Goal: Task Accomplishment & Management: Manage account settings

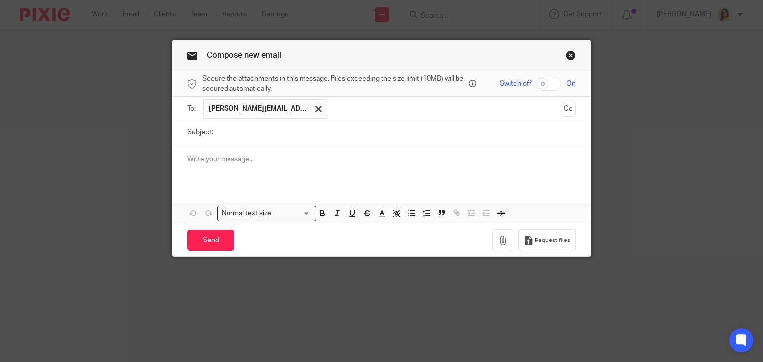
click at [568, 55] on link "Close this dialog window" at bounding box center [570, 56] width 10 height 13
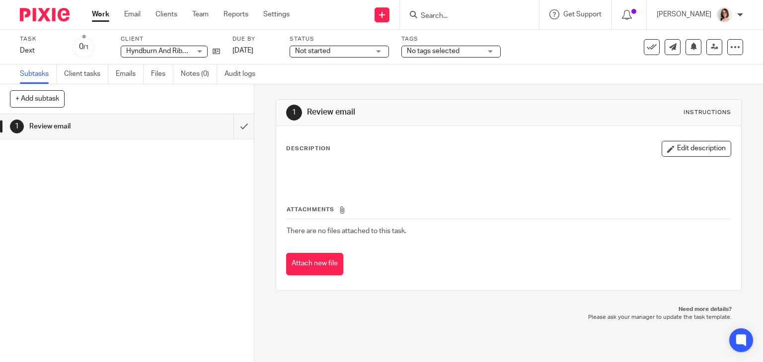
click at [494, 338] on div "1 Review email Instructions Description Edit description Attachments There are …" at bounding box center [508, 223] width 508 height 278
click at [646, 44] on icon at bounding box center [651, 47] width 10 height 10
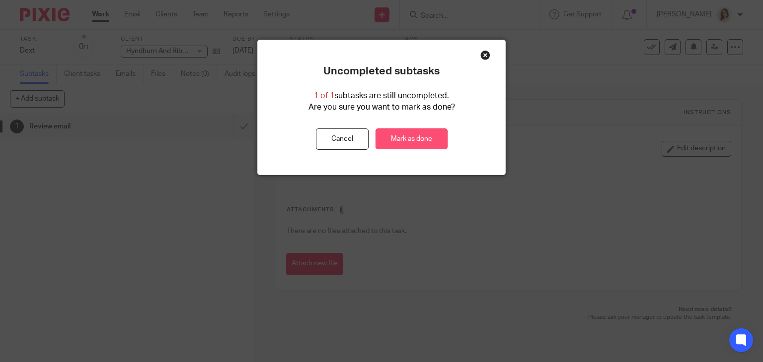
click at [409, 140] on link "Mark as done" at bounding box center [411, 139] width 72 height 21
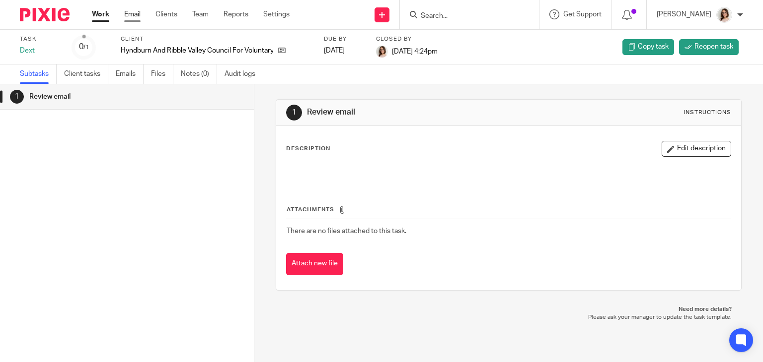
click at [132, 13] on link "Email" at bounding box center [132, 14] width 16 height 10
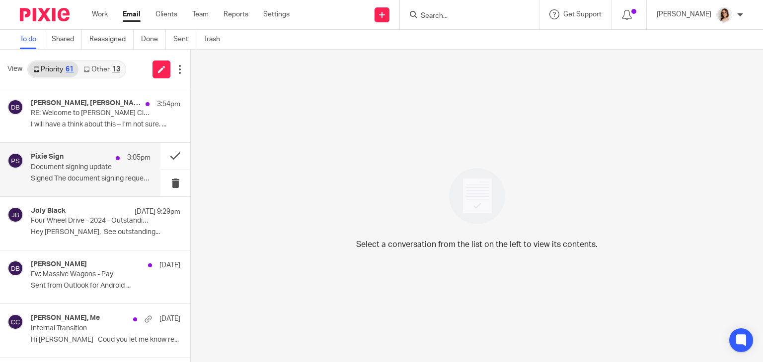
click at [96, 169] on p "Document signing update" at bounding box center [79, 167] width 96 height 8
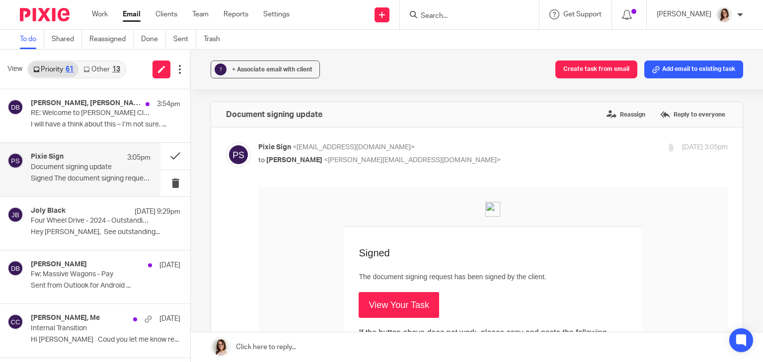
click at [403, 303] on link "View Your Task" at bounding box center [398, 305] width 80 height 26
click at [162, 157] on button at bounding box center [175, 156] width 30 height 26
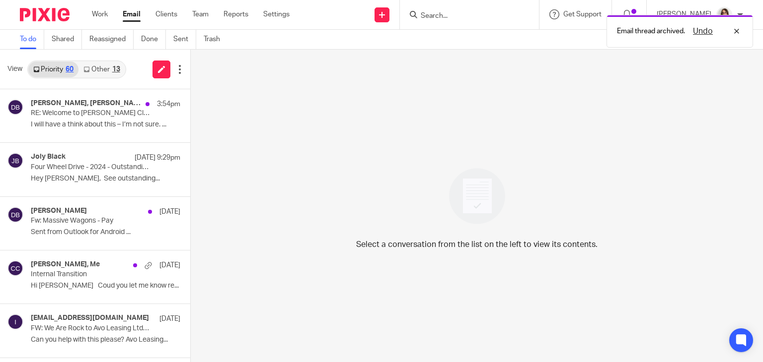
click at [105, 67] on link "Other 13" at bounding box center [101, 70] width 46 height 16
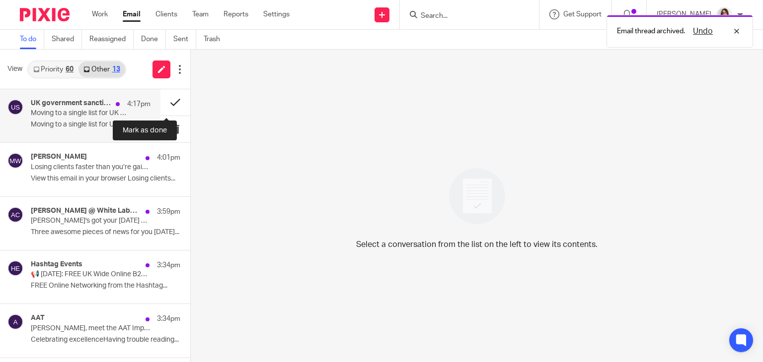
click at [164, 104] on button at bounding box center [175, 102] width 30 height 26
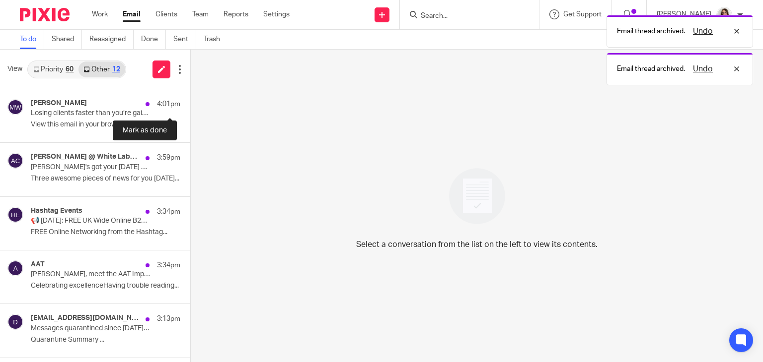
click at [190, 104] on button at bounding box center [194, 102] width 8 height 26
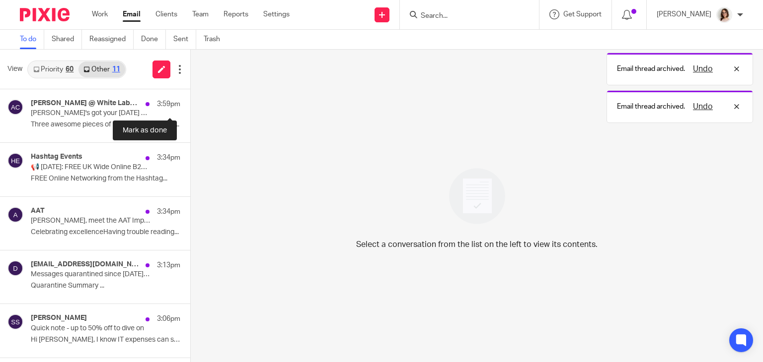
click at [190, 104] on button at bounding box center [194, 102] width 8 height 26
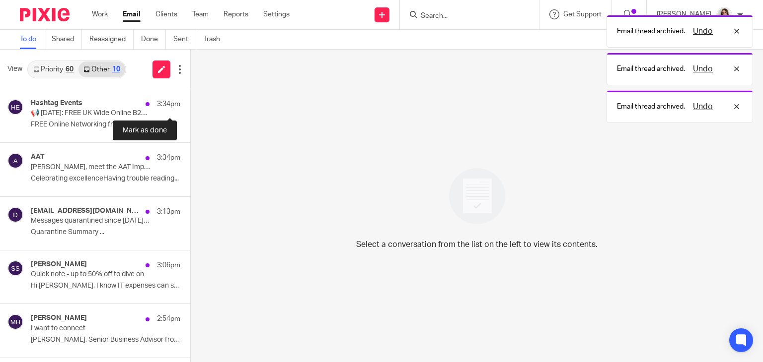
click at [190, 104] on button at bounding box center [194, 102] width 8 height 26
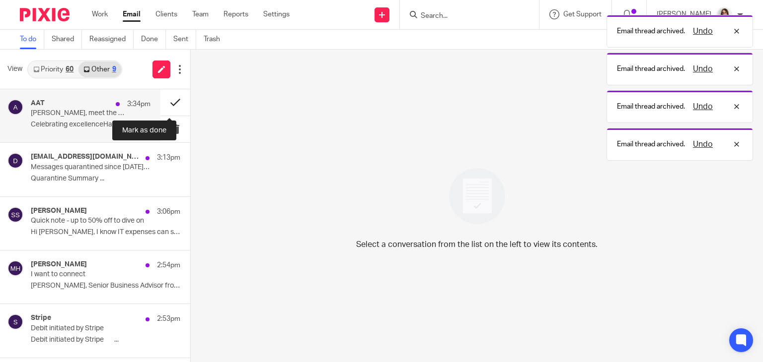
click at [160, 106] on button at bounding box center [175, 102] width 30 height 26
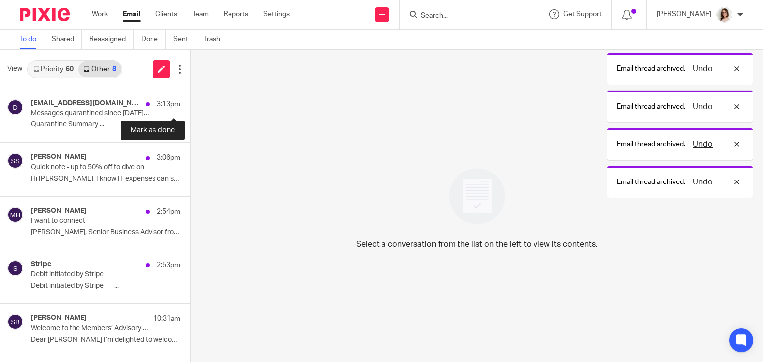
click at [190, 106] on button at bounding box center [194, 102] width 8 height 26
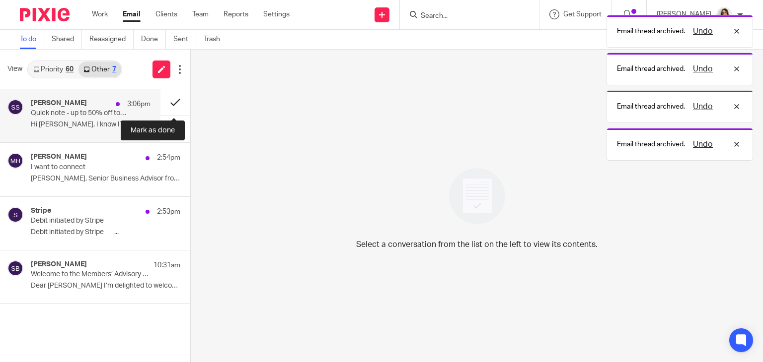
click at [164, 106] on button at bounding box center [175, 102] width 30 height 26
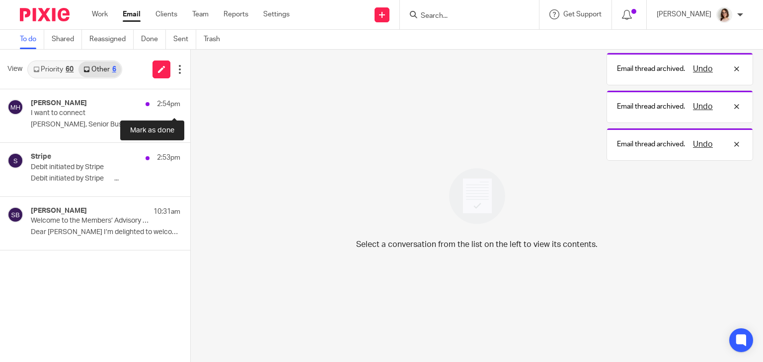
click at [190, 106] on button at bounding box center [194, 102] width 8 height 26
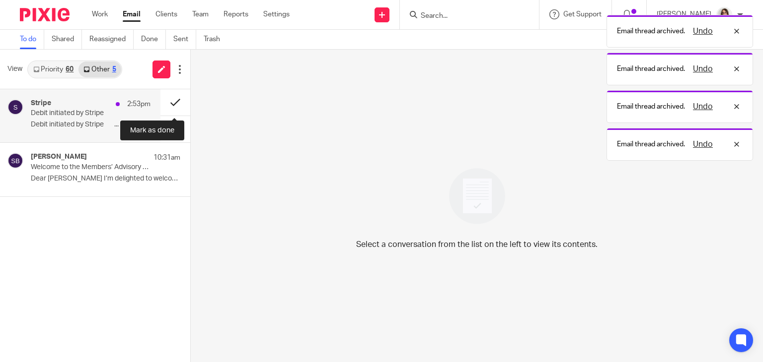
click at [166, 106] on button at bounding box center [175, 102] width 30 height 26
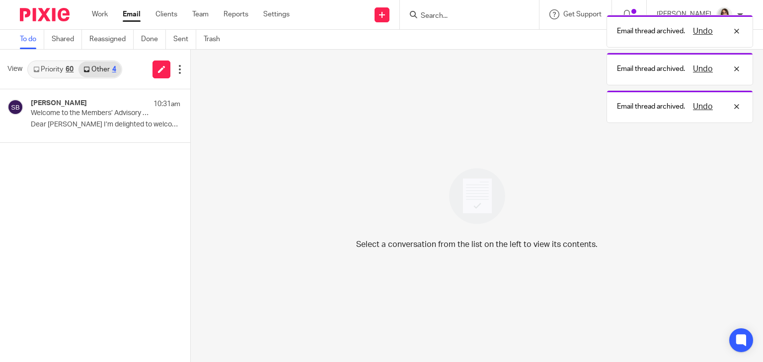
click at [135, 17] on link "Email" at bounding box center [132, 14] width 18 height 10
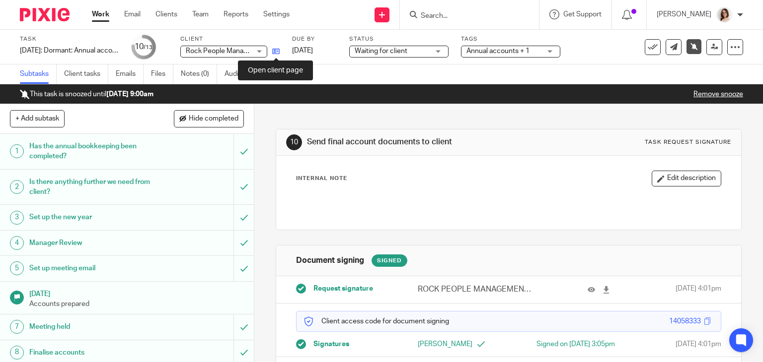
click at [275, 52] on icon at bounding box center [275, 51] width 7 height 7
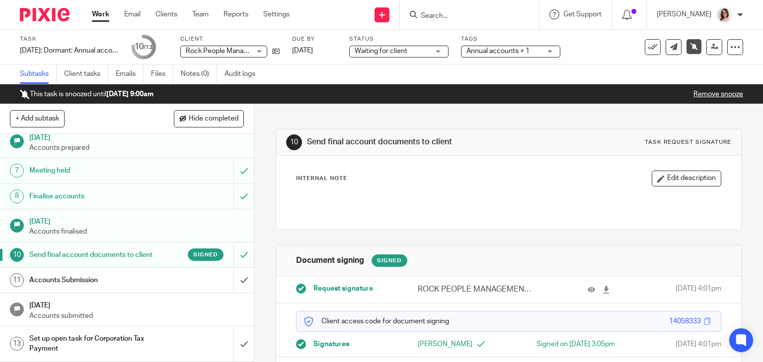
click at [157, 279] on div "Accounts Submission" at bounding box center [126, 280] width 194 height 15
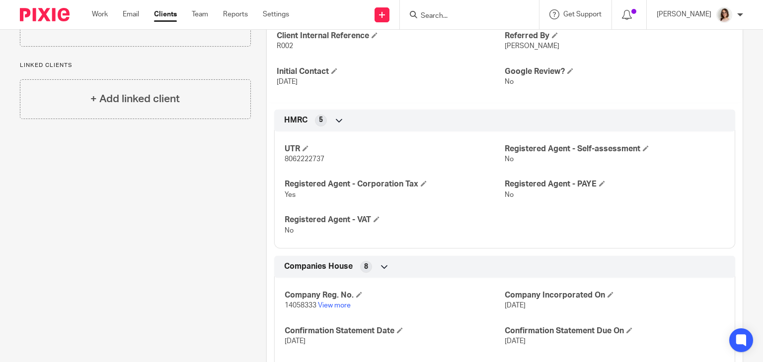
scroll to position [357, 0]
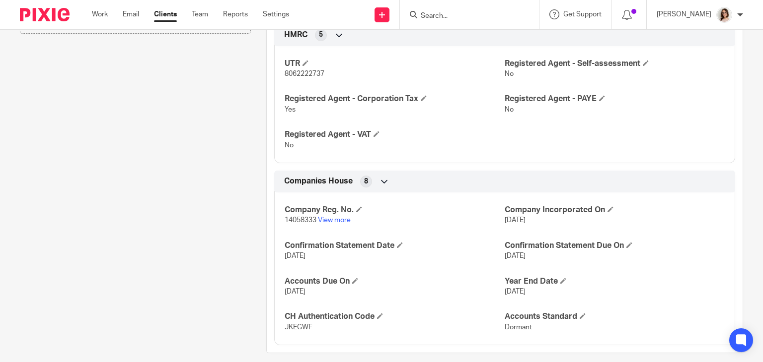
click at [299, 324] on span "JKEGWF" at bounding box center [298, 327] width 28 height 7
copy span "JKEGWF"
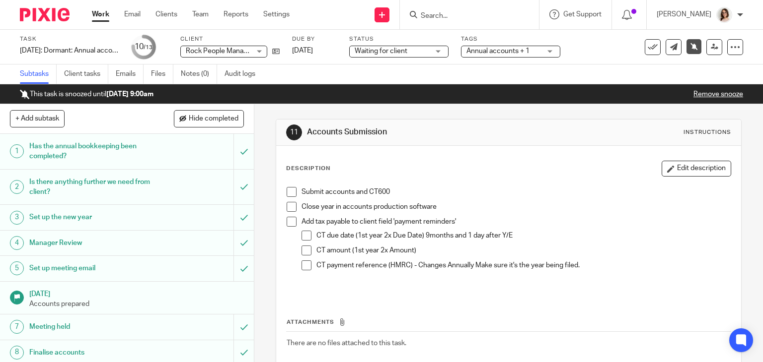
click at [287, 192] on span at bounding box center [291, 192] width 10 height 10
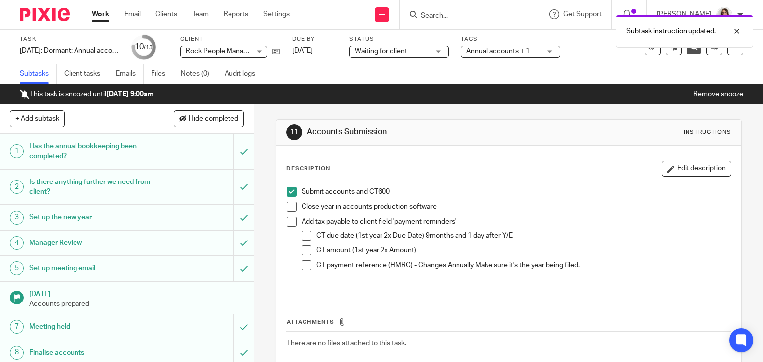
click at [287, 204] on span at bounding box center [291, 207] width 10 height 10
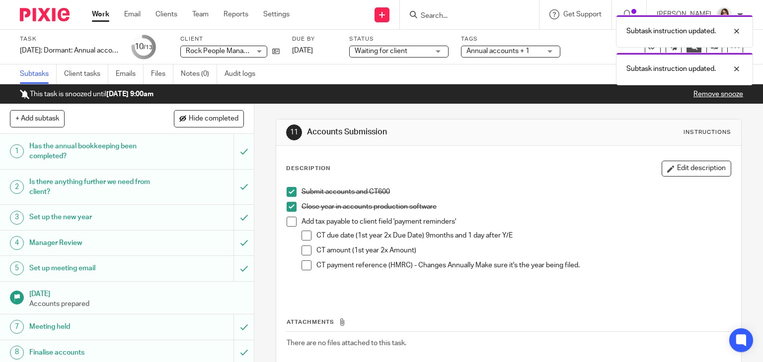
scroll to position [165, 0]
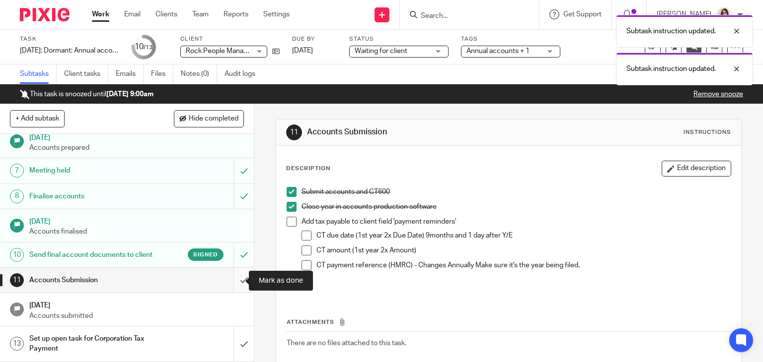
click at [231, 279] on input "submit" at bounding box center [127, 280] width 254 height 25
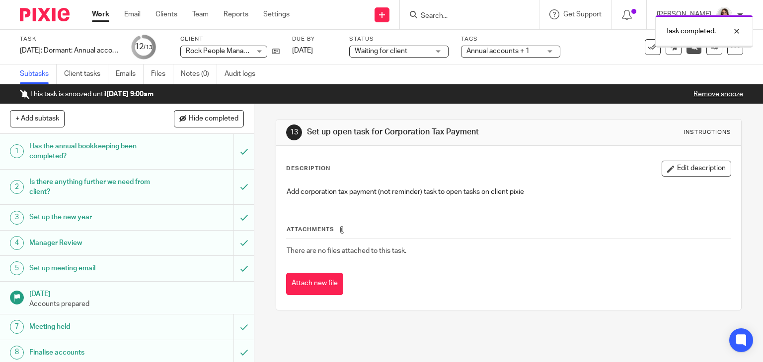
scroll to position [165, 0]
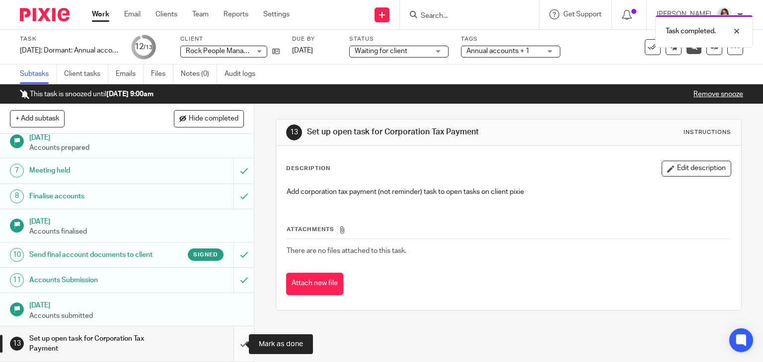
click at [231, 344] on input "submit" at bounding box center [127, 344] width 254 height 35
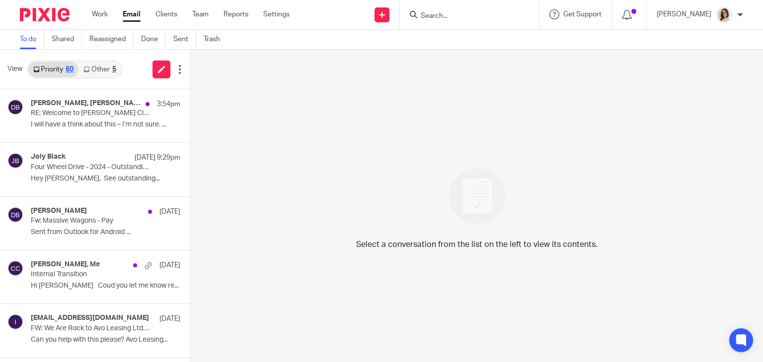
click at [132, 14] on link "Email" at bounding box center [132, 14] width 18 height 10
click at [105, 124] on p "I will have a think about this – I’m not sure. ..." at bounding box center [91, 125] width 120 height 8
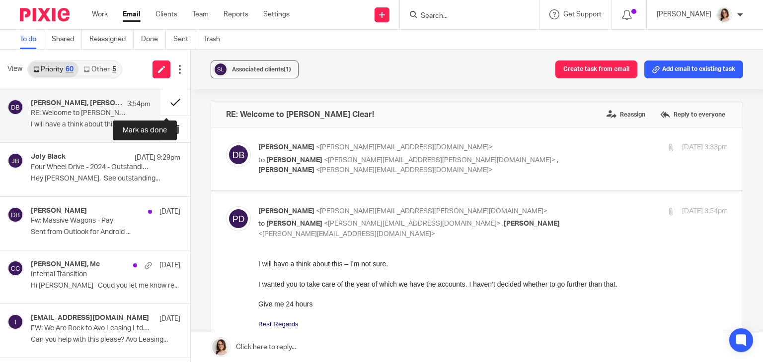
click at [163, 109] on button at bounding box center [175, 102] width 30 height 26
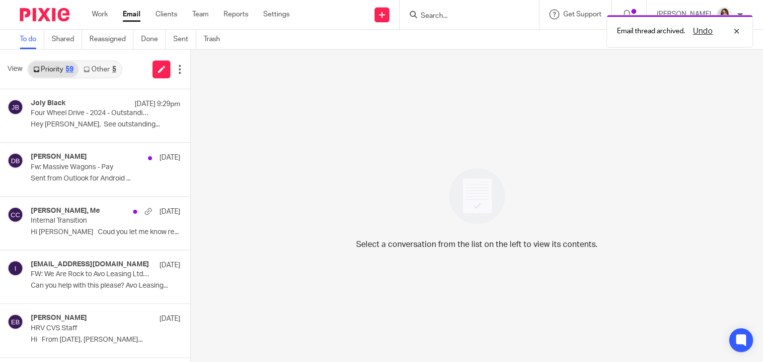
click at [98, 73] on link "Other 5" at bounding box center [99, 70] width 42 height 16
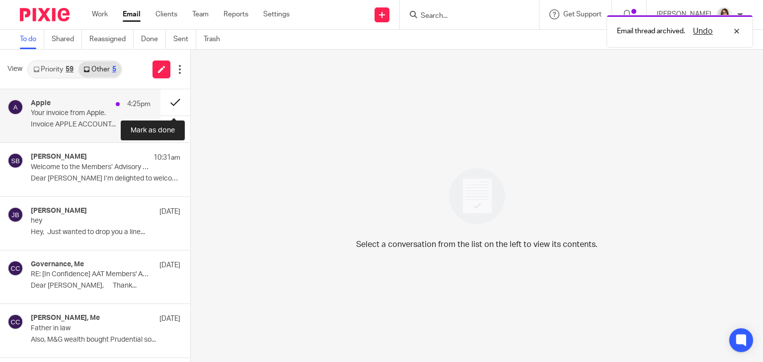
click at [168, 100] on button at bounding box center [175, 102] width 30 height 26
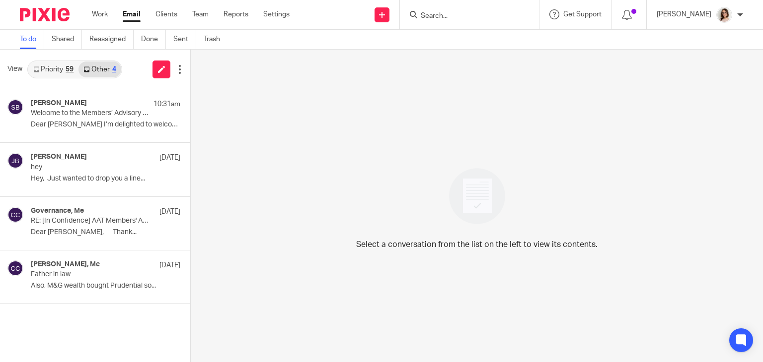
click at [134, 13] on link "Email" at bounding box center [132, 14] width 18 height 10
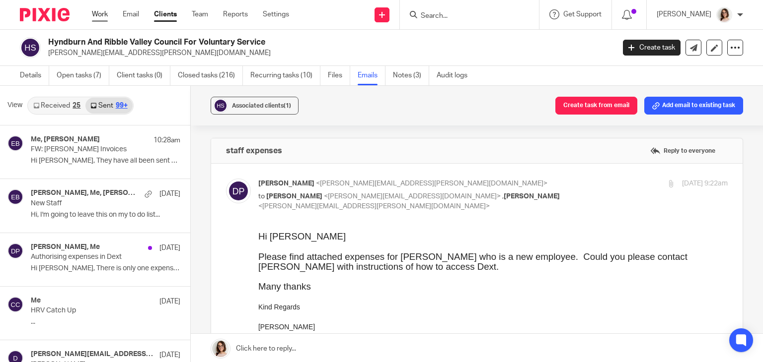
scroll to position [518, 0]
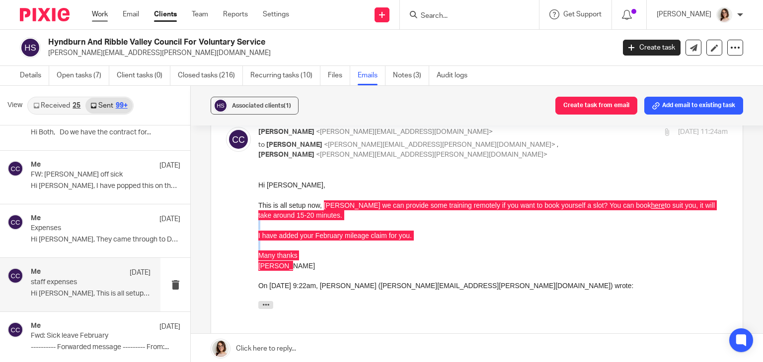
click at [99, 12] on link "Work" at bounding box center [100, 14] width 16 height 10
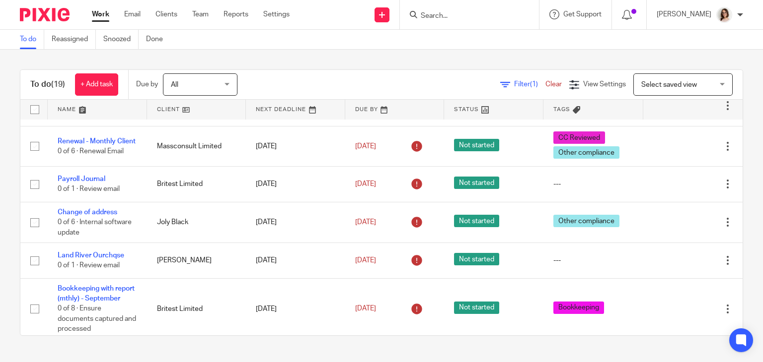
scroll to position [270, 0]
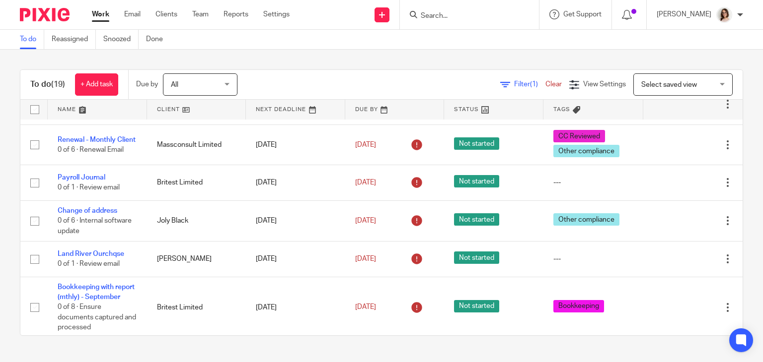
click at [433, 20] on input "Search" at bounding box center [464, 16] width 89 height 9
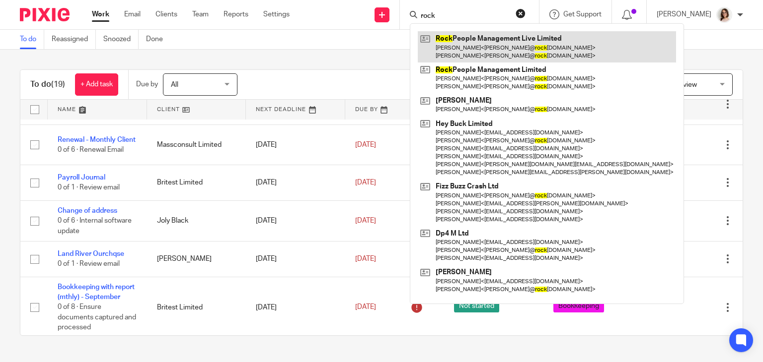
type input "rock"
click at [498, 45] on link at bounding box center [547, 46] width 258 height 31
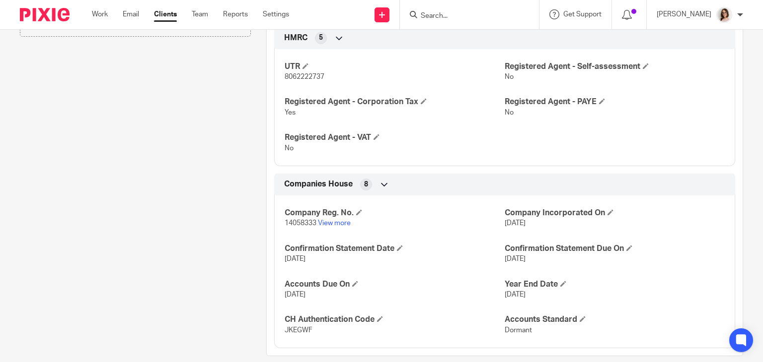
scroll to position [357, 0]
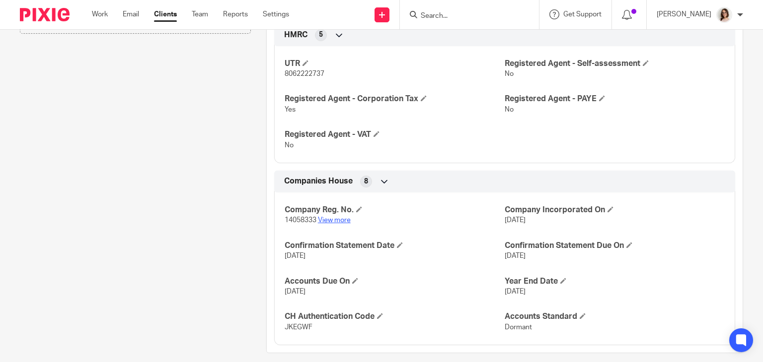
click at [329, 217] on link "View more" at bounding box center [334, 220] width 33 height 7
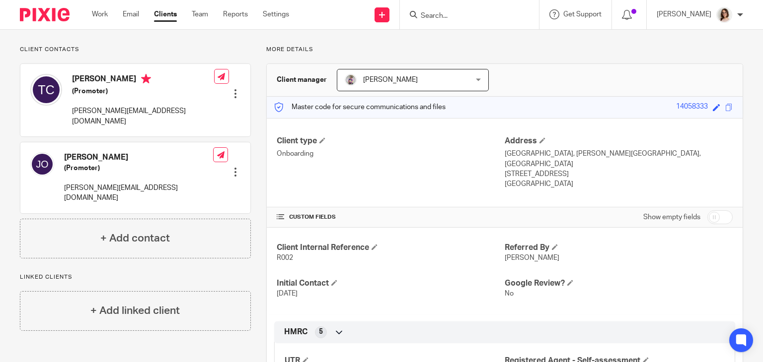
scroll to position [0, 0]
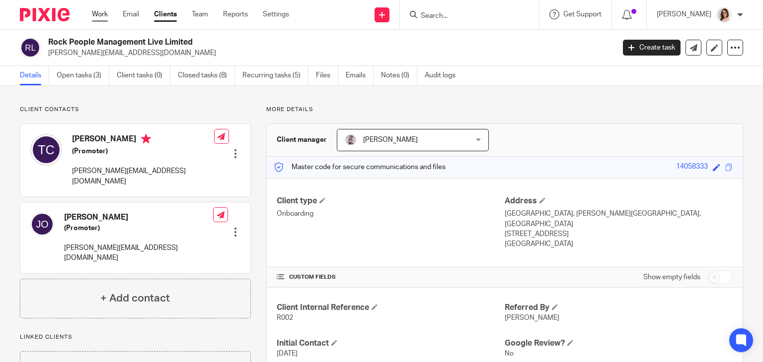
click at [96, 14] on link "Work" at bounding box center [100, 14] width 16 height 10
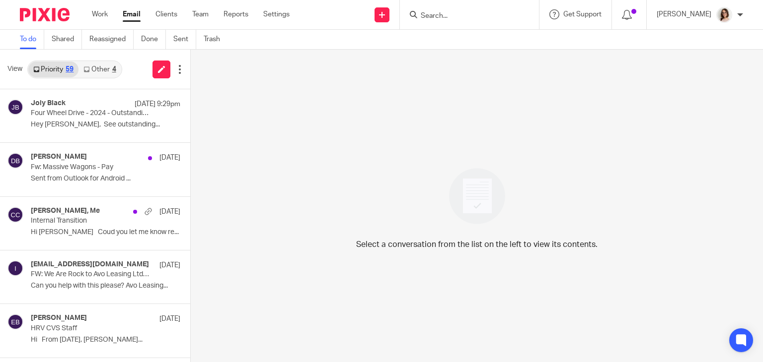
click at [98, 70] on link "Other 4" at bounding box center [99, 70] width 42 height 16
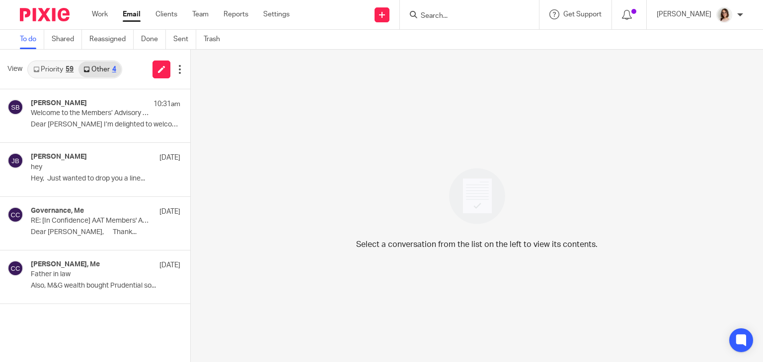
click at [130, 16] on link "Email" at bounding box center [132, 14] width 18 height 10
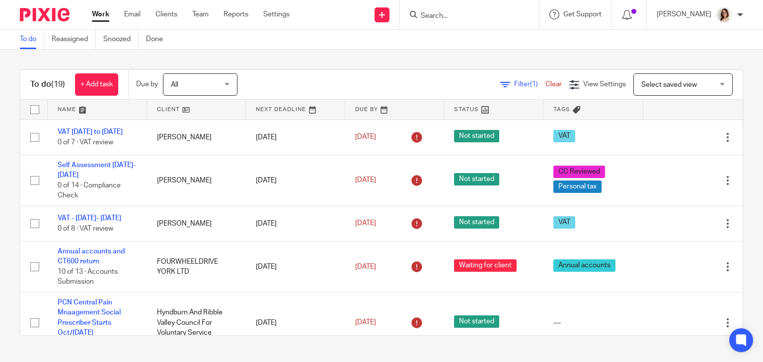
click at [454, 12] on input "Search" at bounding box center [464, 16] width 89 height 9
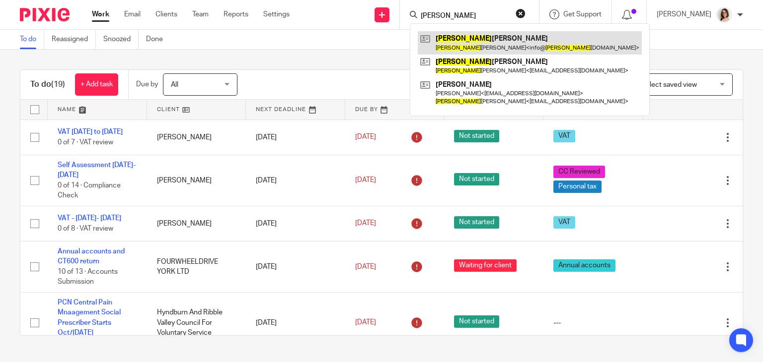
type input "mel"
click at [477, 44] on link at bounding box center [530, 42] width 224 height 23
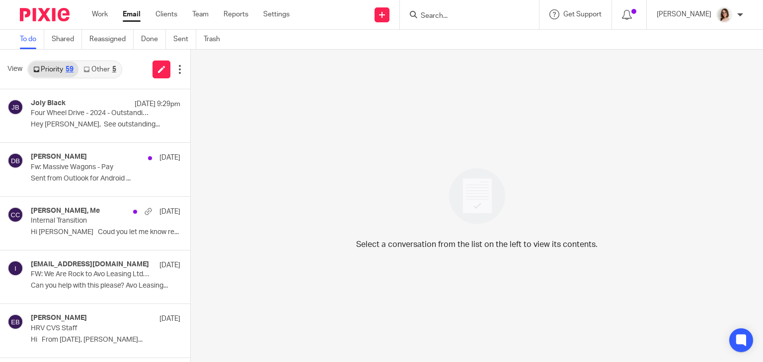
click at [106, 68] on link "Other 5" at bounding box center [99, 70] width 42 height 16
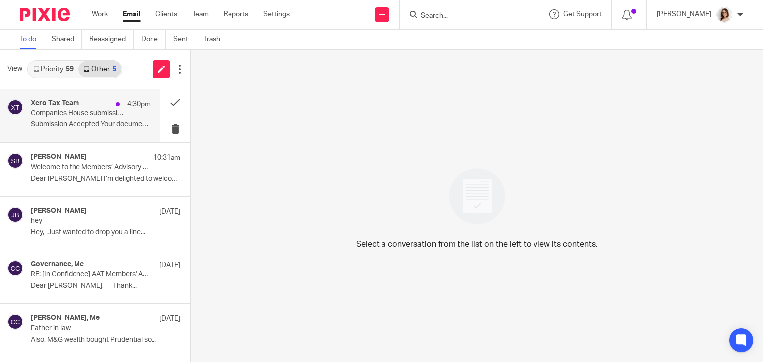
click at [111, 120] on div "Xero Tax Team 4:30pm Companies House submission accepted Submission Accepted Yo…" at bounding box center [91, 115] width 120 height 33
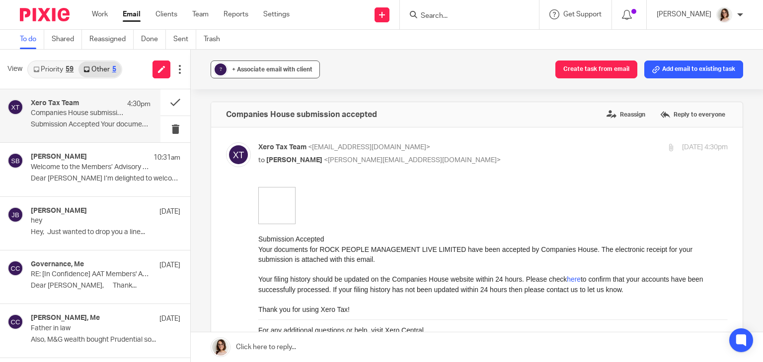
click at [256, 62] on button "? + Associate email with client" at bounding box center [264, 70] width 109 height 18
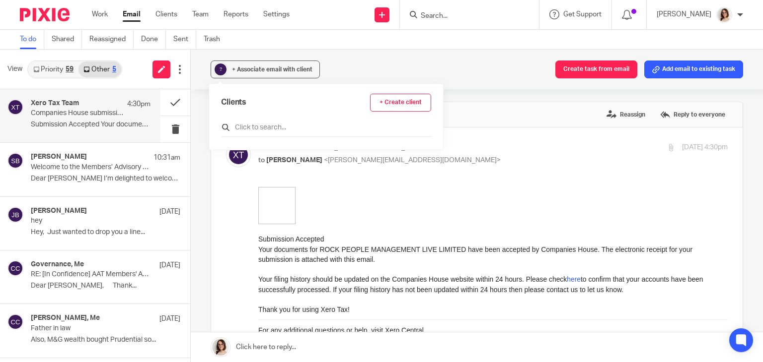
click at [260, 126] on input "text" at bounding box center [326, 128] width 210 height 10
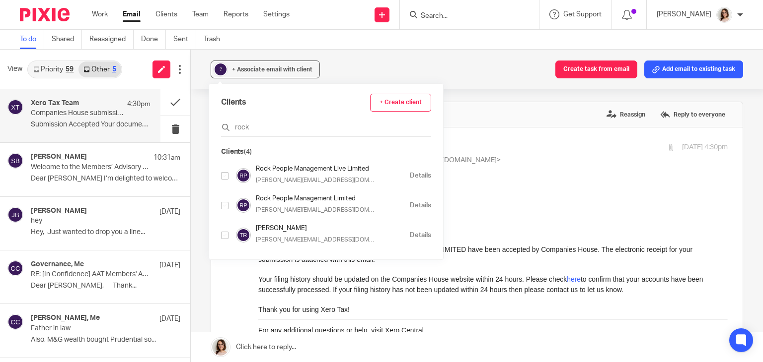
type input "rock"
click at [224, 177] on input "checkbox" at bounding box center [224, 175] width 7 height 7
checkbox input "true"
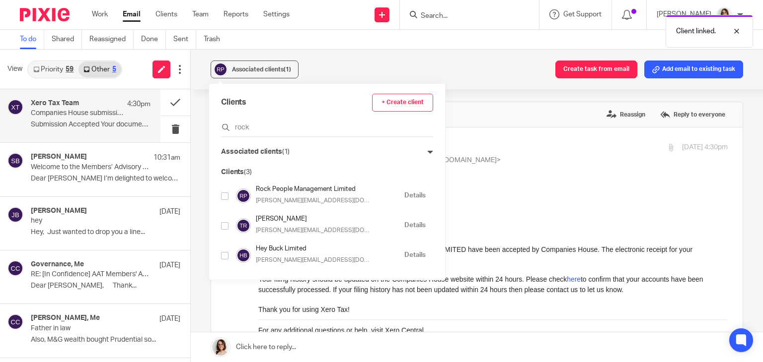
click at [198, 122] on div "Associated clients (1) Create task from email Add email to existing task Compan…" at bounding box center [477, 206] width 572 height 313
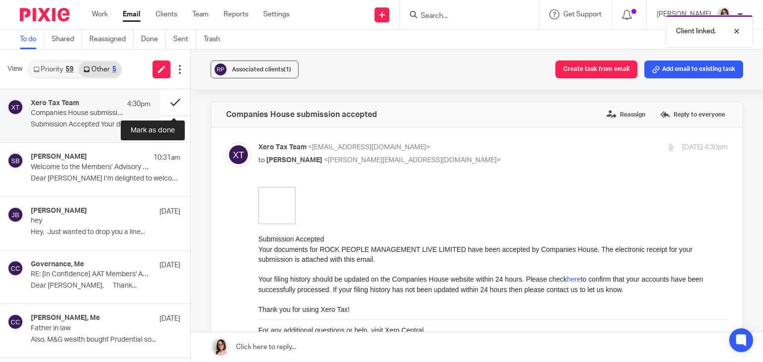
click at [174, 103] on button at bounding box center [175, 102] width 30 height 26
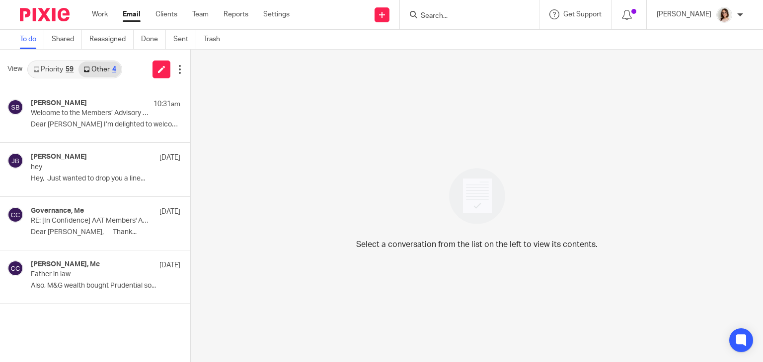
click at [61, 65] on link "Priority 59" at bounding box center [53, 70] width 50 height 16
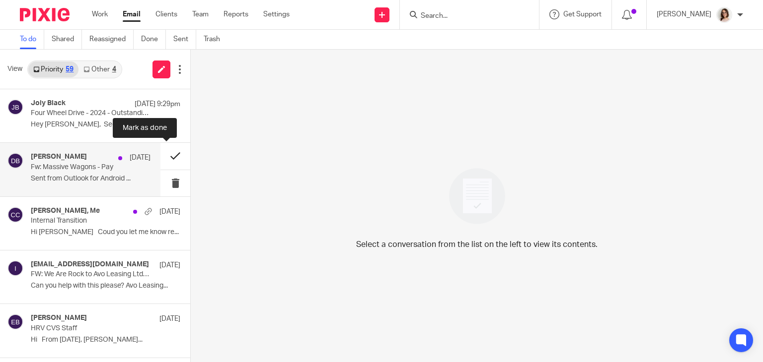
click at [165, 154] on button at bounding box center [175, 156] width 30 height 26
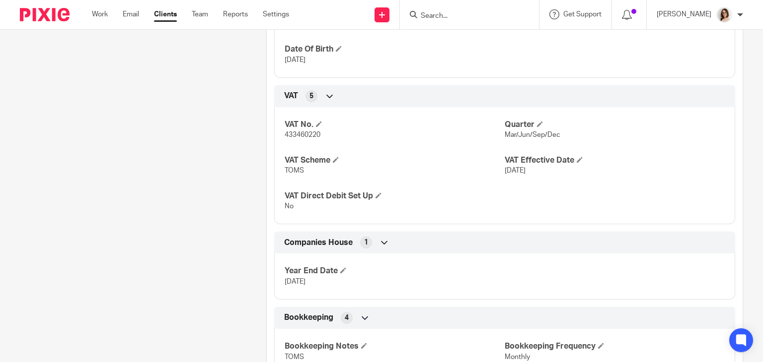
scroll to position [494, 0]
click at [294, 136] on span "433460220" at bounding box center [302, 134] width 36 height 7
copy span "433460220"
click at [201, 14] on link "Team" at bounding box center [200, 14] width 16 height 10
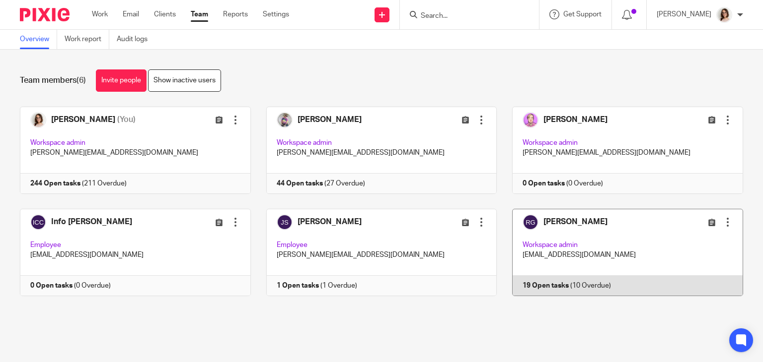
click at [551, 290] on link at bounding box center [619, 252] width 246 height 87
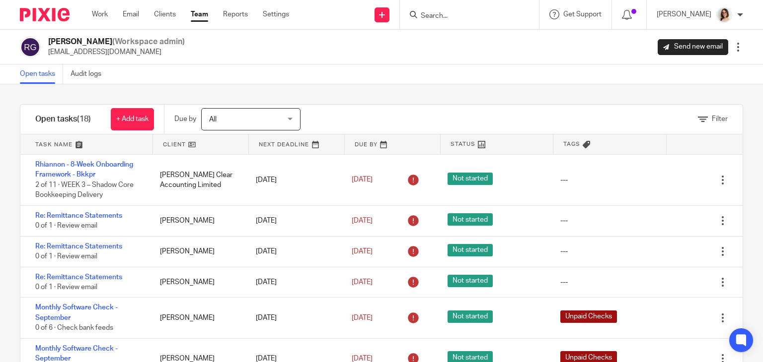
click at [193, 11] on link "Team" at bounding box center [199, 14] width 17 height 10
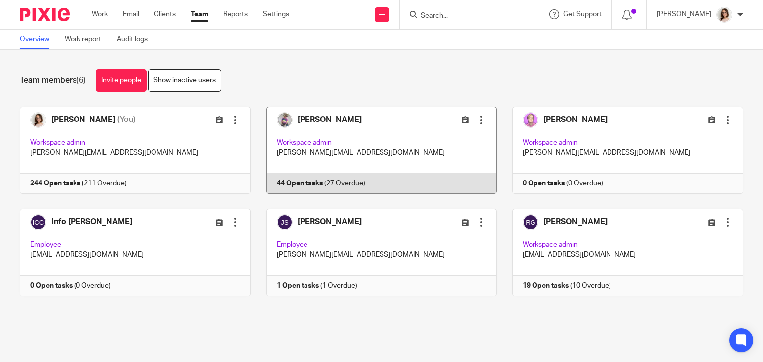
click at [318, 183] on link at bounding box center [374, 150] width 246 height 87
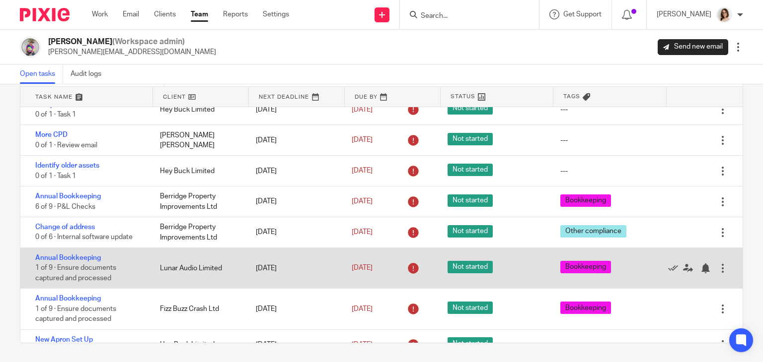
scroll to position [61, 0]
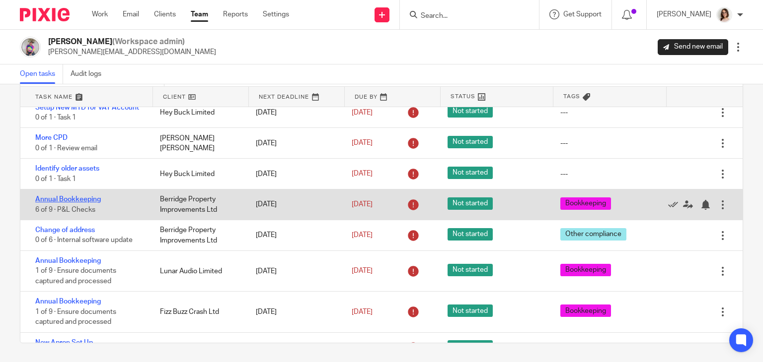
click at [83, 203] on link "Annual Bookkeeping" at bounding box center [68, 199] width 66 height 7
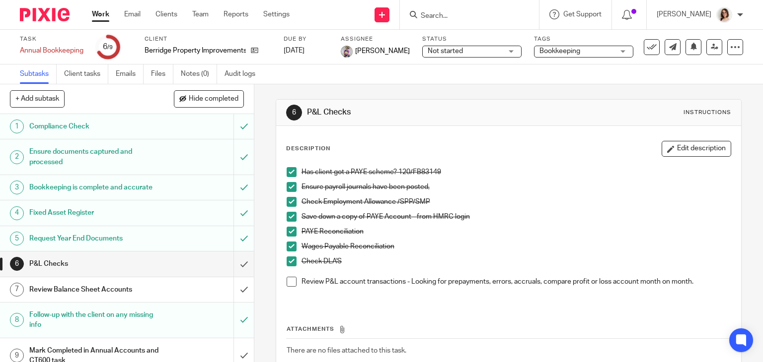
click at [120, 154] on h1 "Ensure documents captured and processed" at bounding box center [94, 156] width 130 height 25
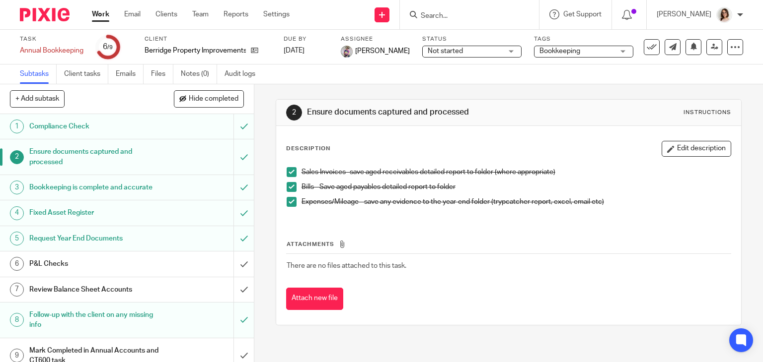
click at [479, 52] on span "Not started" at bounding box center [464, 51] width 74 height 10
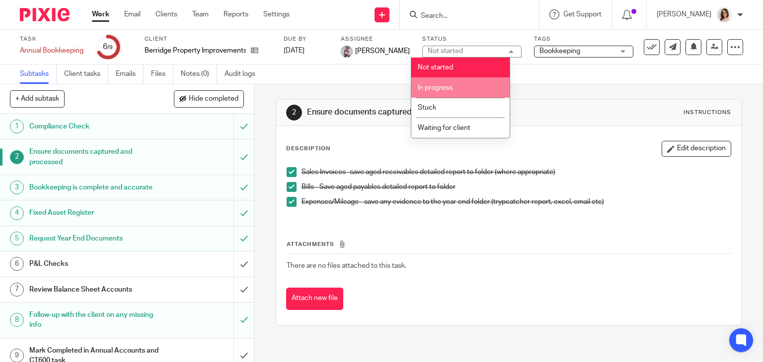
click at [449, 92] on li "In progress" at bounding box center [460, 87] width 98 height 20
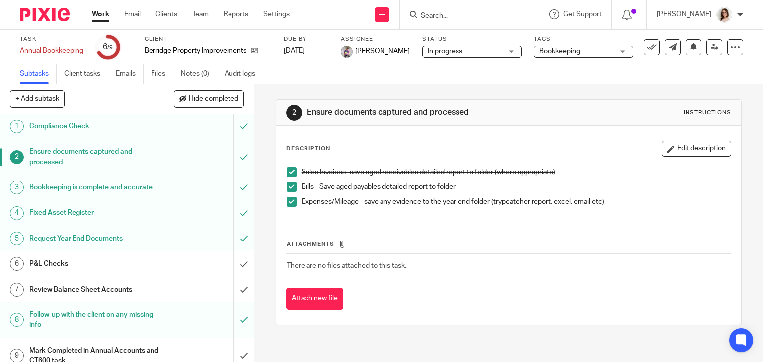
click at [104, 16] on link "Work" at bounding box center [100, 14] width 17 height 10
